Goal: Register for event/course

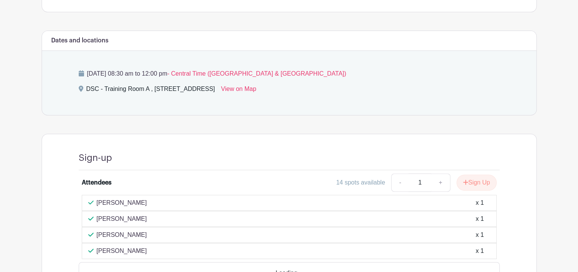
scroll to position [336, 0]
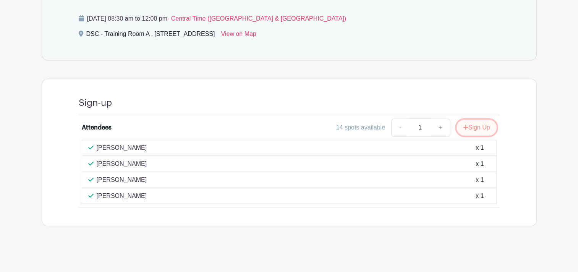
click at [468, 125] on button "Sign Up" at bounding box center [477, 128] width 40 height 16
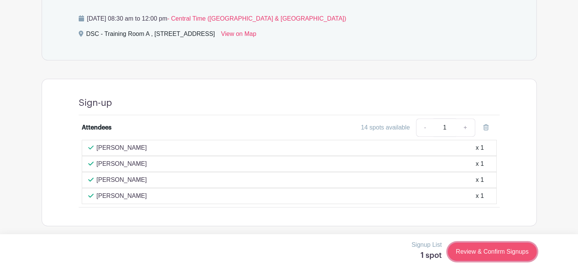
click at [480, 252] on link "Review & Confirm Signups" at bounding box center [492, 252] width 89 height 18
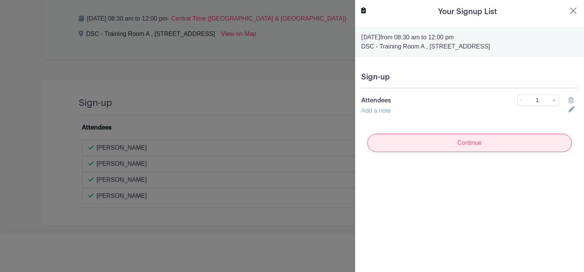
click at [480, 143] on input "Continue" at bounding box center [469, 143] width 205 height 18
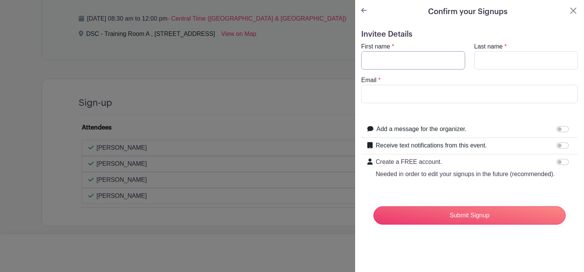
click at [418, 59] on input "First name" at bounding box center [413, 60] width 104 height 18
type input "Lizeth"
click at [484, 58] on input "Last name" at bounding box center [526, 60] width 104 height 18
type input "Nevarez"
click at [407, 88] on input "Email" at bounding box center [469, 94] width 217 height 18
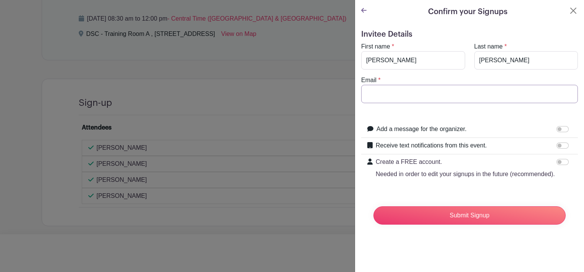
type input "nevarezlizeth@aurora.il.us"
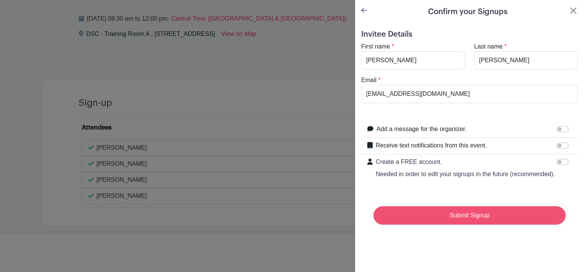
click at [473, 222] on input "Submit Signup" at bounding box center [470, 215] width 192 height 18
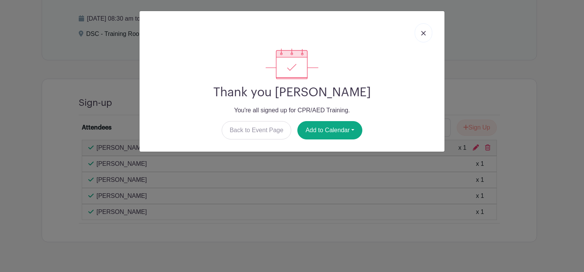
click at [422, 34] on img at bounding box center [423, 33] width 5 height 5
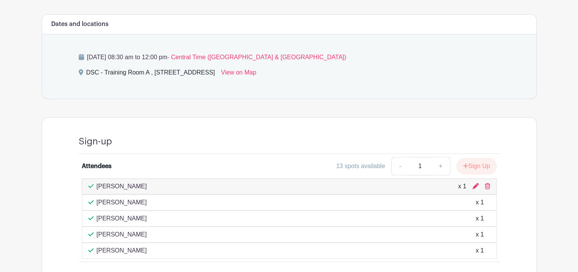
scroll to position [336, 0]
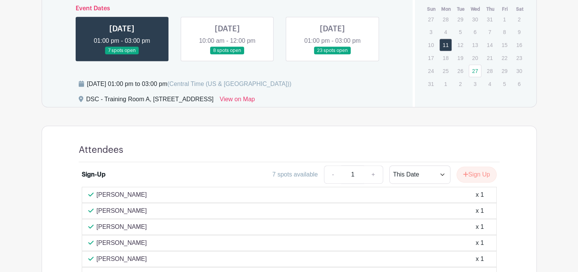
scroll to position [356, 0]
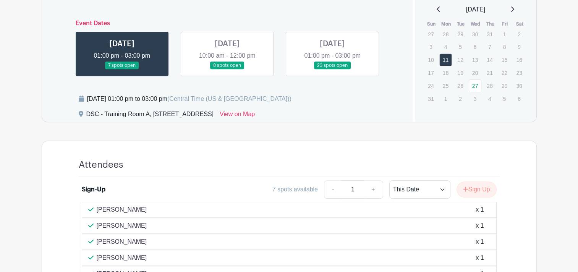
click at [227, 70] on link at bounding box center [227, 70] width 0 height 0
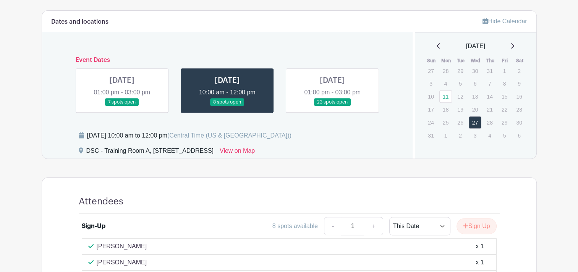
scroll to position [318, 0]
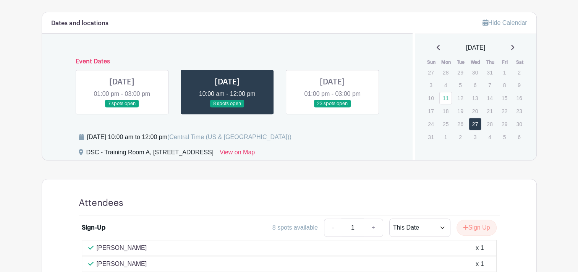
click at [333, 108] on link at bounding box center [333, 108] width 0 height 0
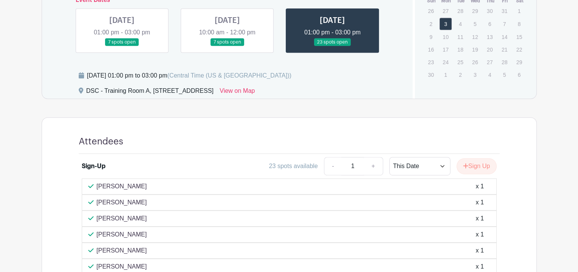
scroll to position [351, 0]
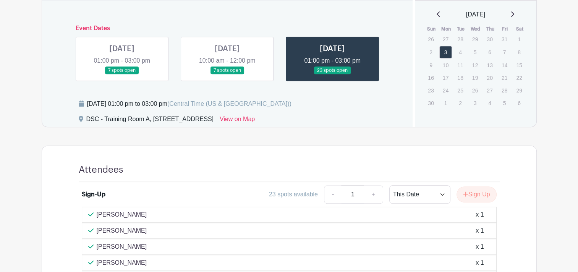
click at [227, 75] on link at bounding box center [227, 75] width 0 height 0
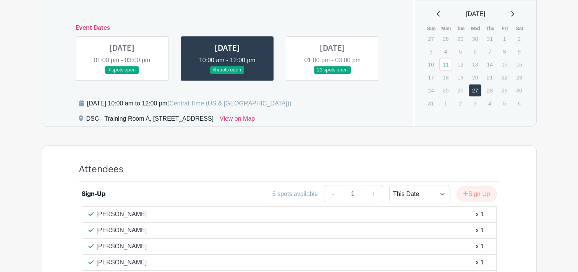
scroll to position [252, 0]
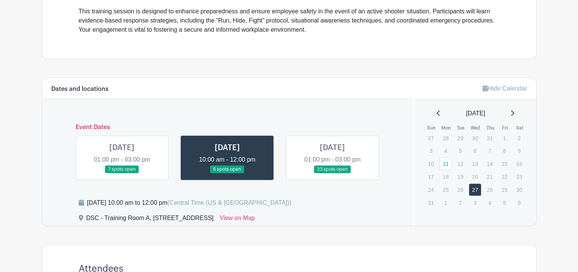
click at [122, 174] on link at bounding box center [122, 174] width 0 height 0
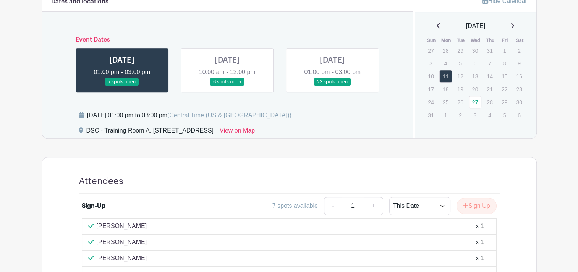
scroll to position [318, 0]
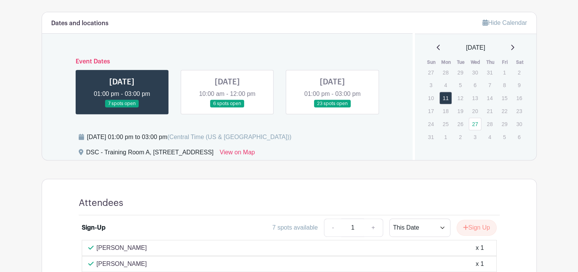
click at [333, 108] on link at bounding box center [333, 108] width 0 height 0
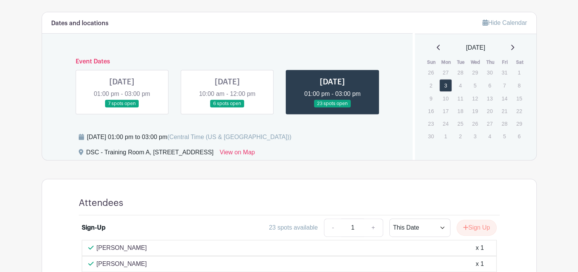
click at [227, 108] on link at bounding box center [227, 108] width 0 height 0
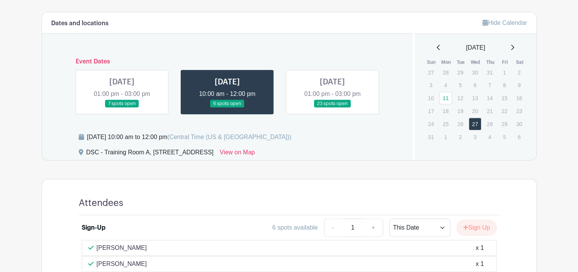
click at [333, 108] on link at bounding box center [333, 108] width 0 height 0
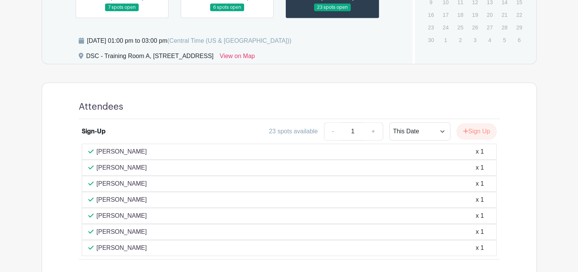
scroll to position [433, 0]
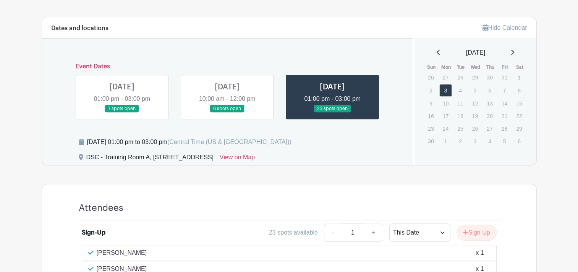
scroll to position [160, 0]
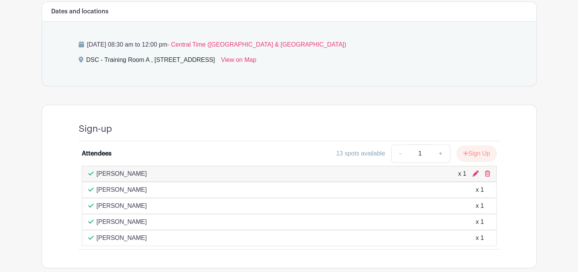
scroll to position [237, 0]
